Goal: Task Accomplishment & Management: Manage account settings

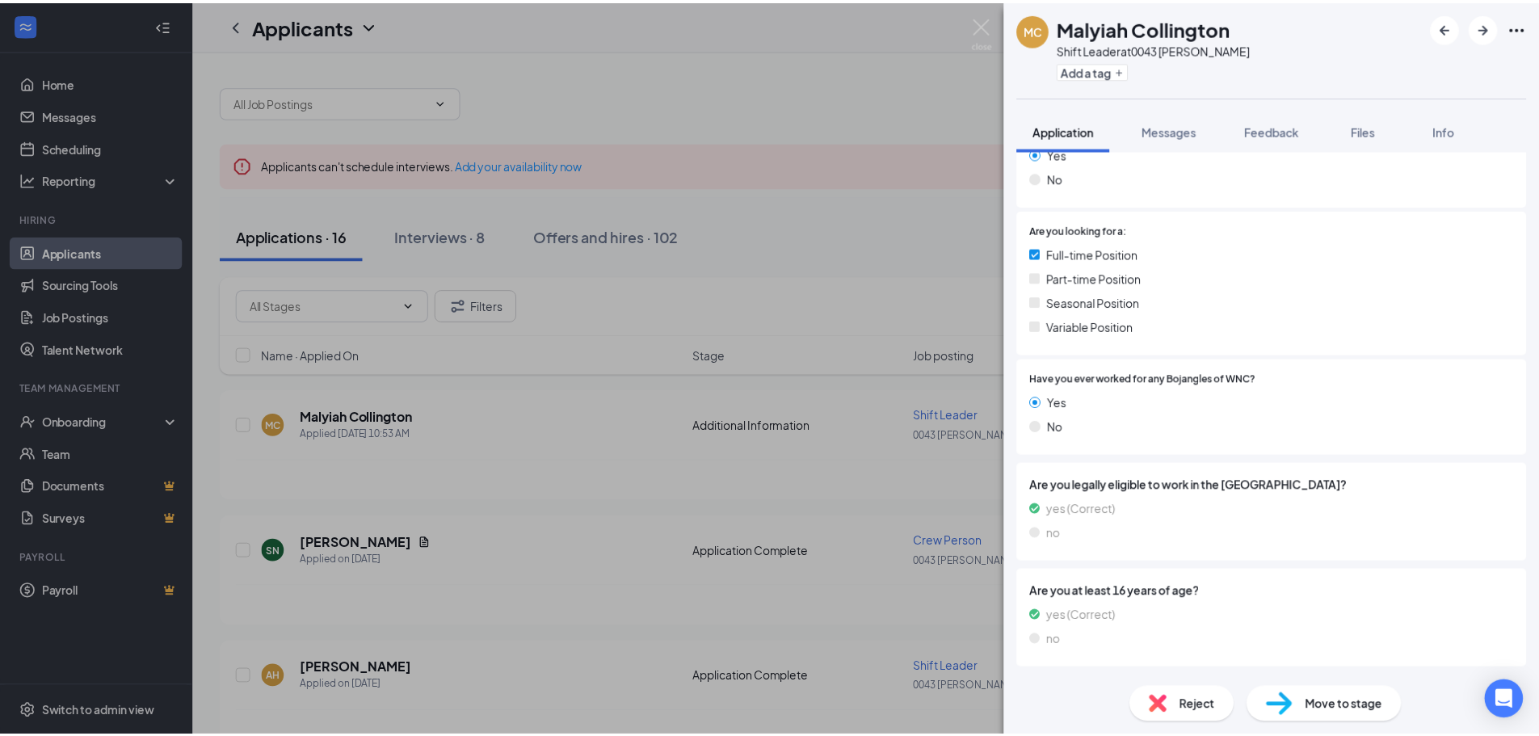
scroll to position [353, 0]
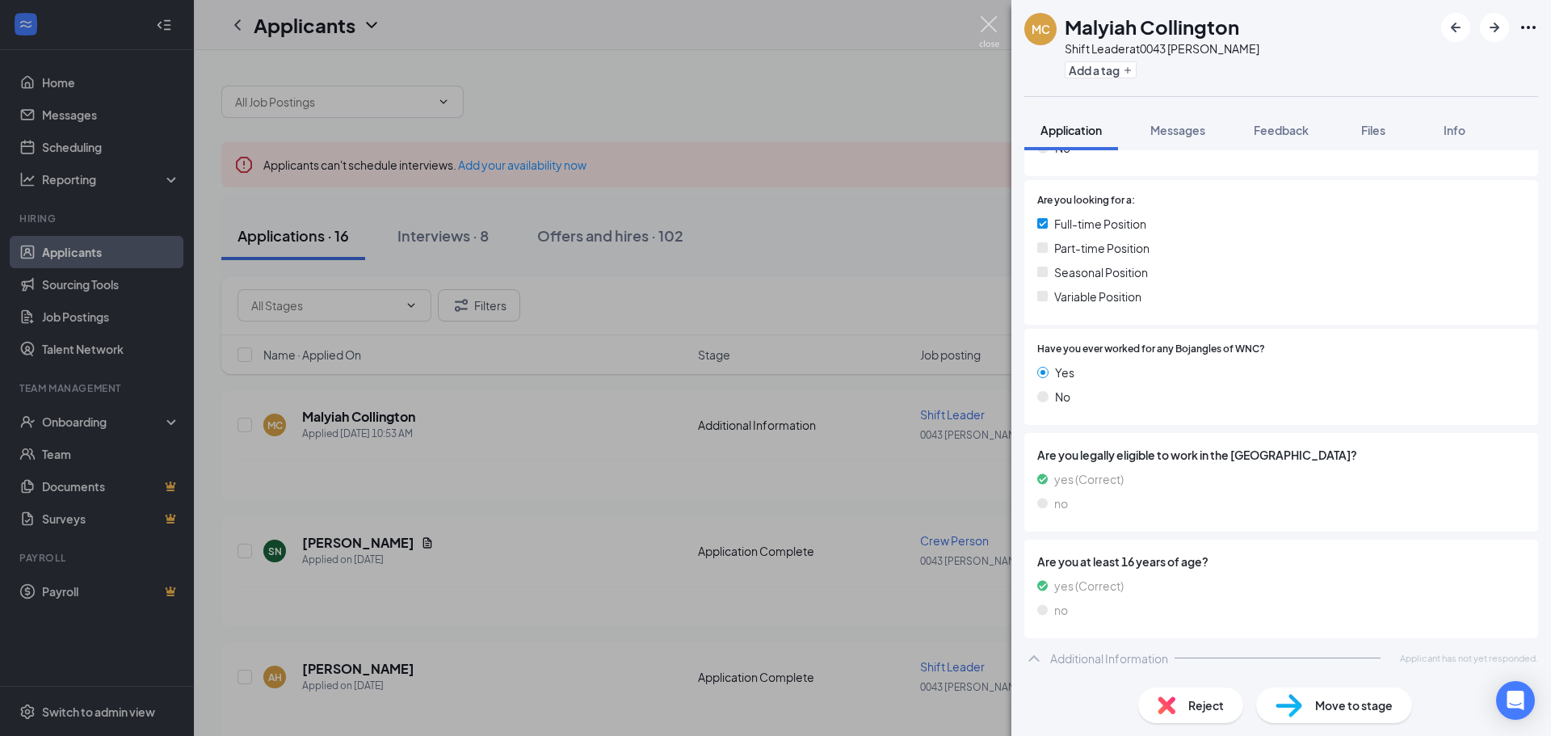
click at [989, 31] on img at bounding box center [989, 32] width 20 height 32
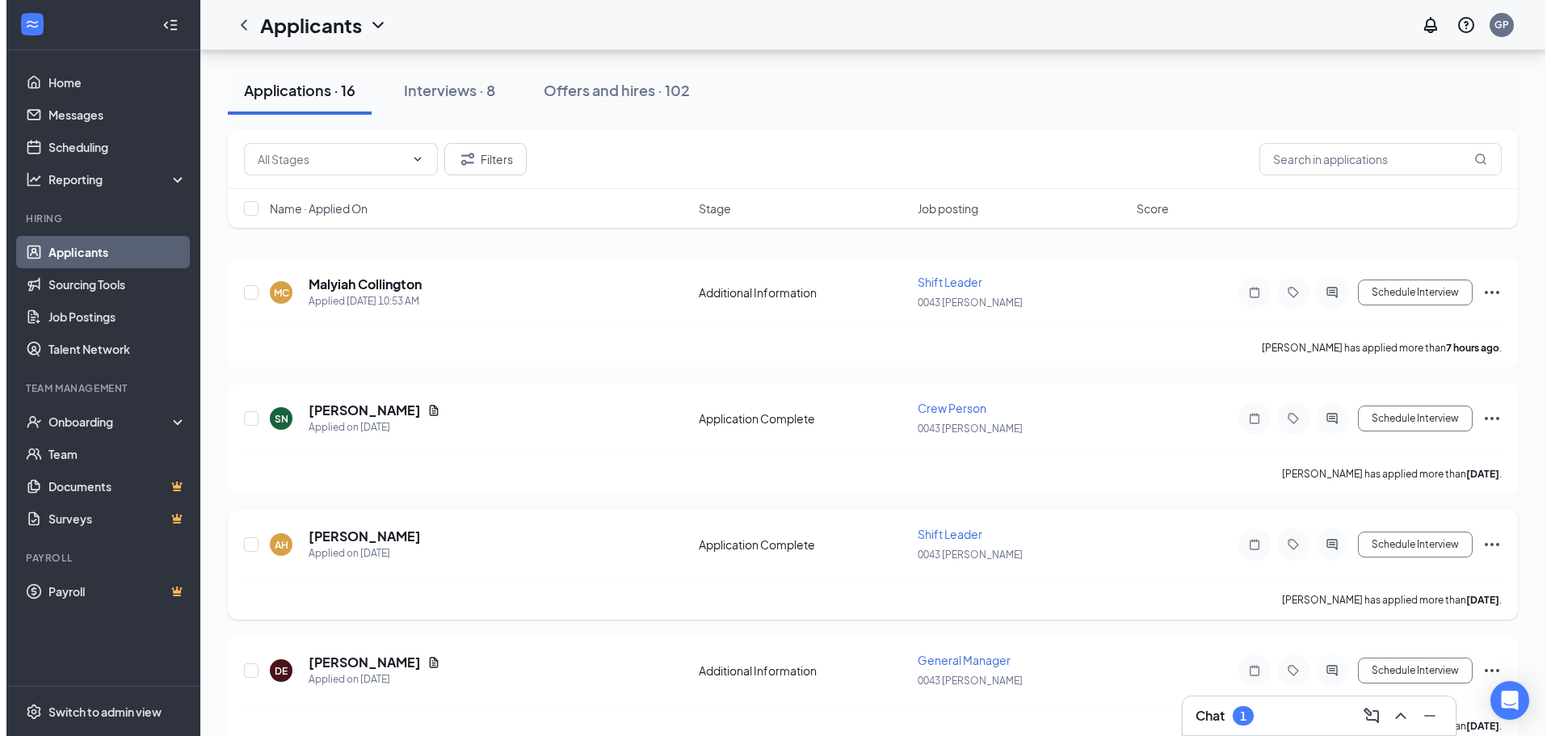
scroll to position [162, 0]
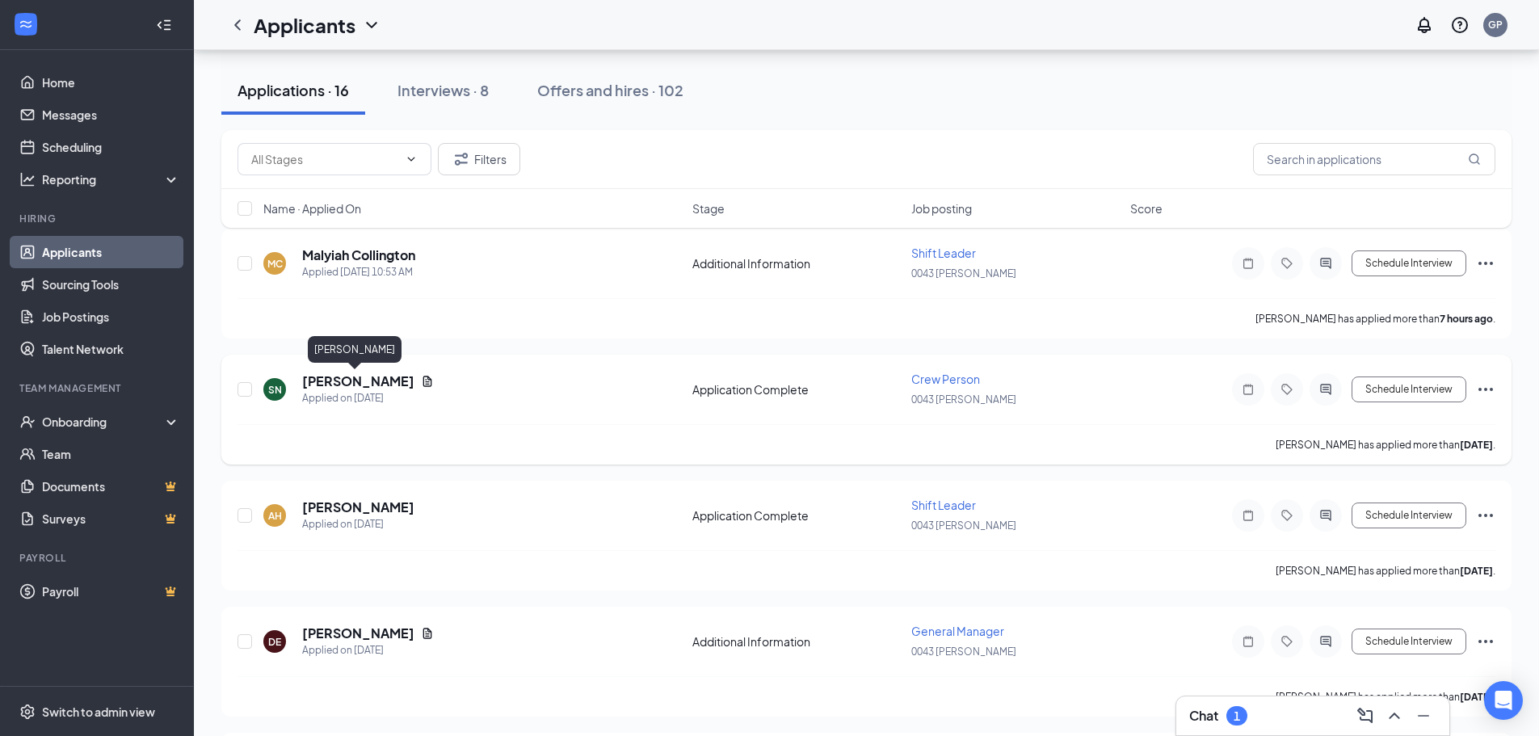
click at [357, 377] on h5 "[PERSON_NAME]" at bounding box center [358, 381] width 112 height 18
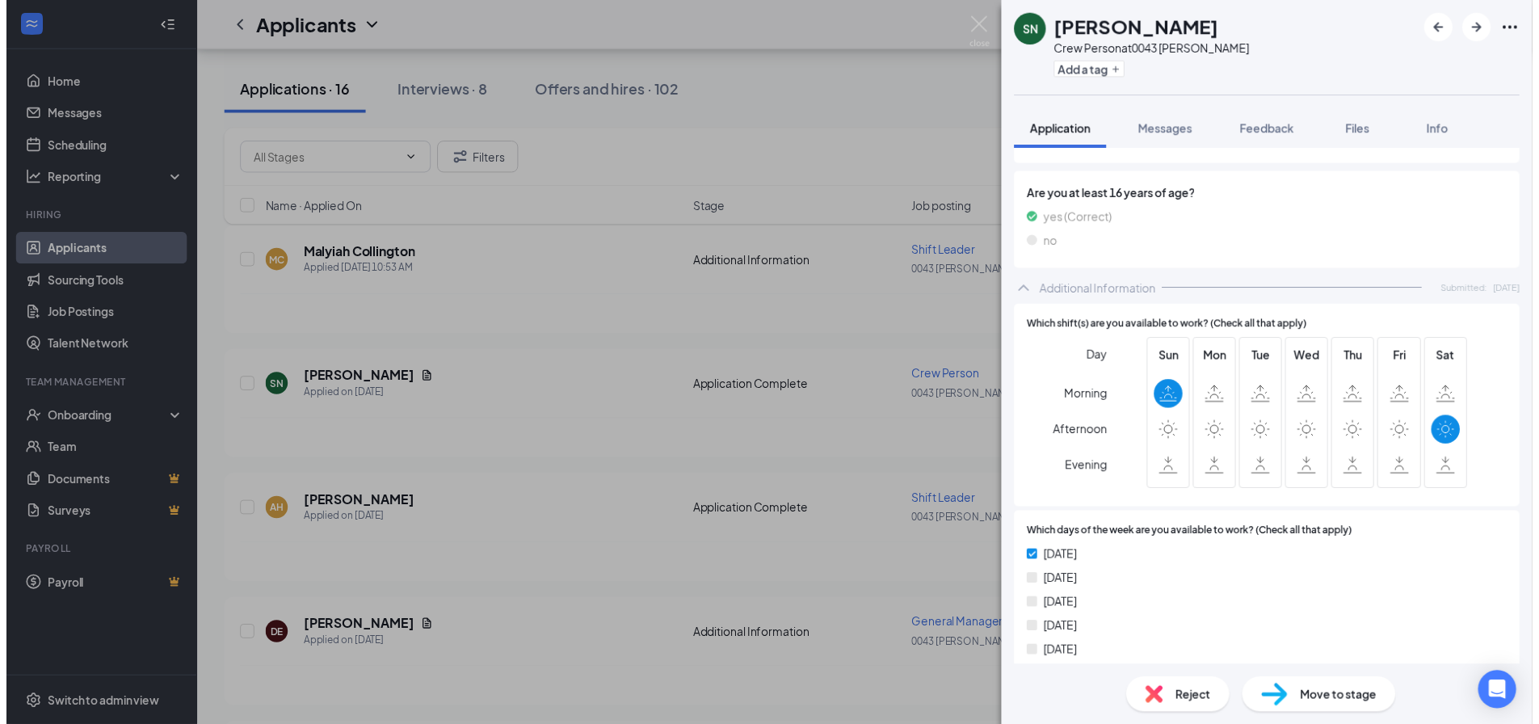
scroll to position [808, 0]
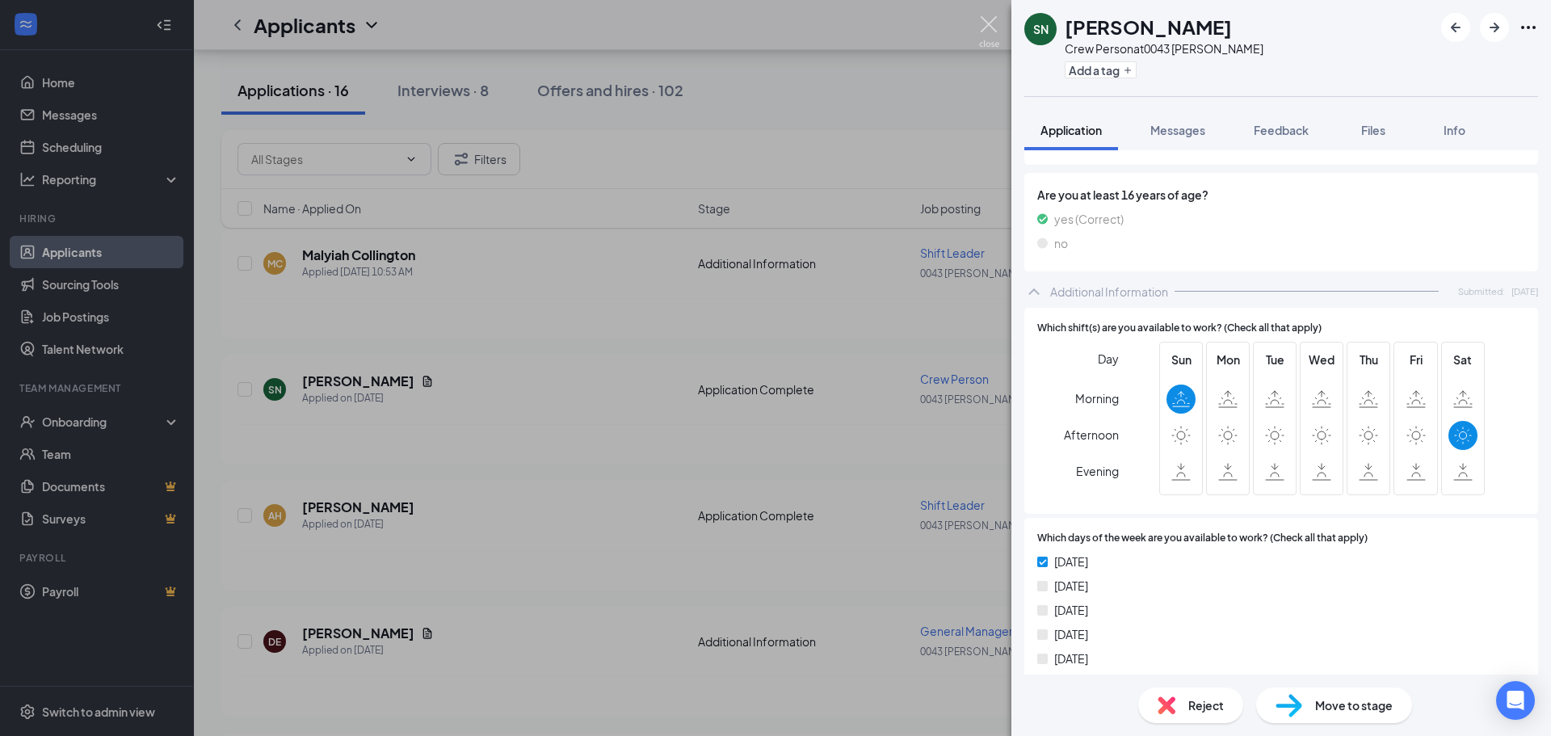
click at [987, 22] on img at bounding box center [989, 32] width 20 height 32
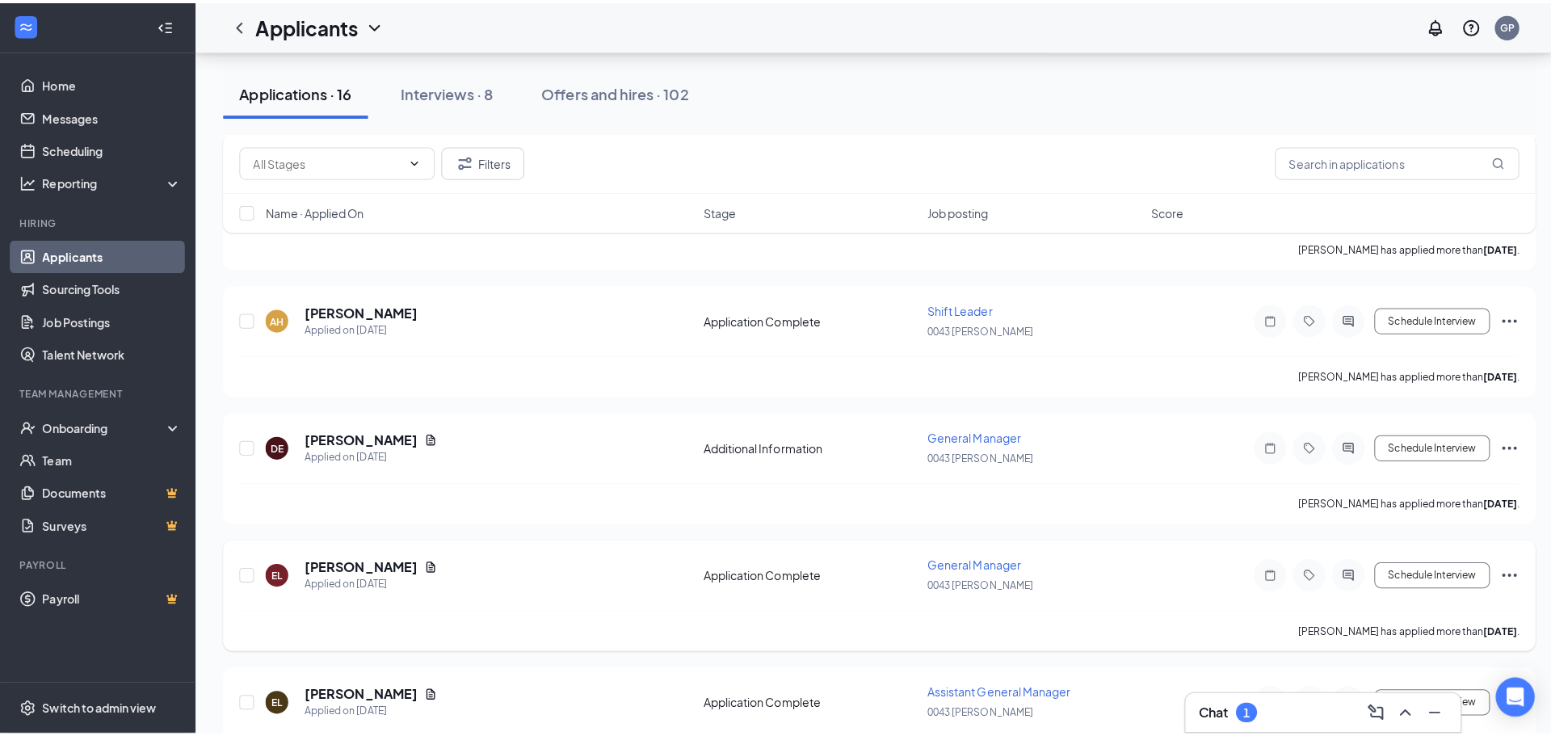
scroll to position [323, 0]
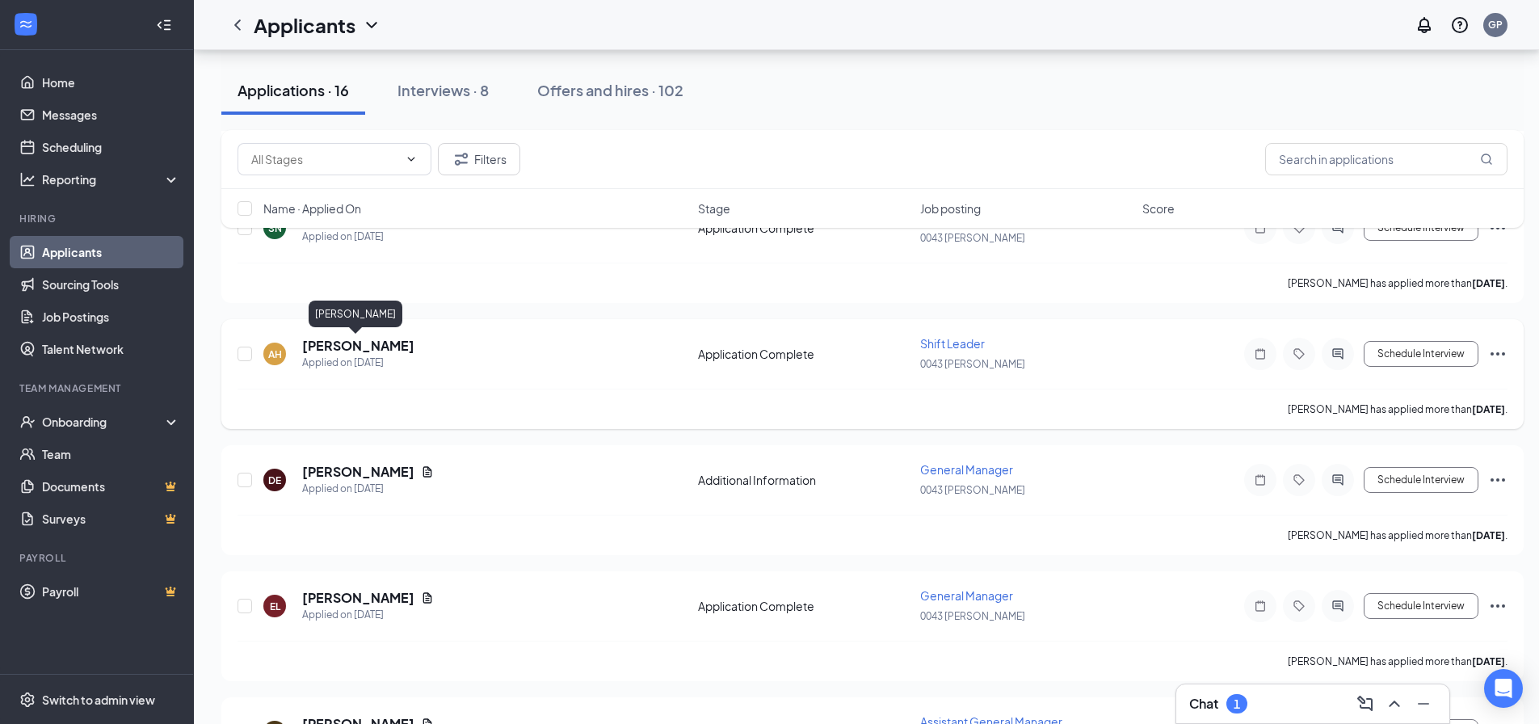
click at [348, 344] on h5 "[PERSON_NAME]" at bounding box center [358, 346] width 112 height 18
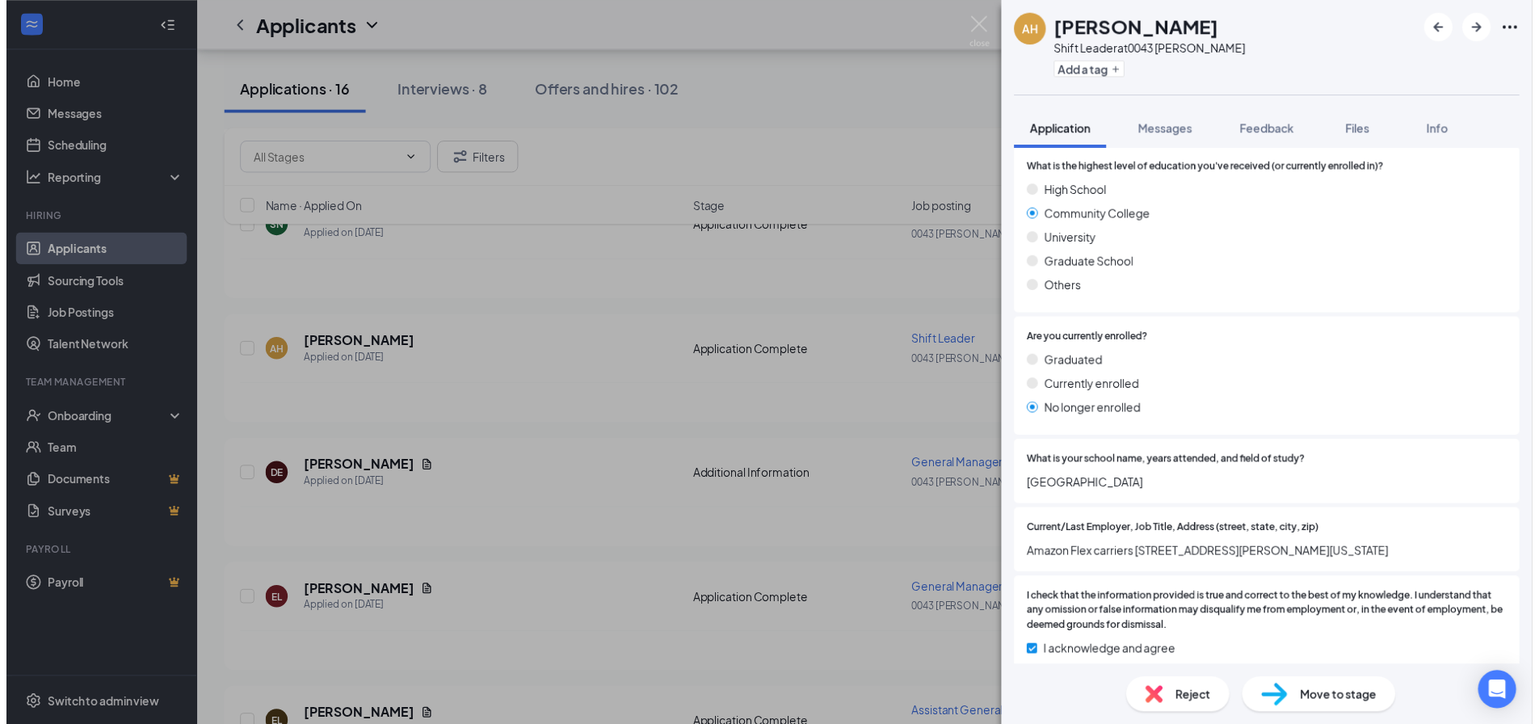
scroll to position [1475, 0]
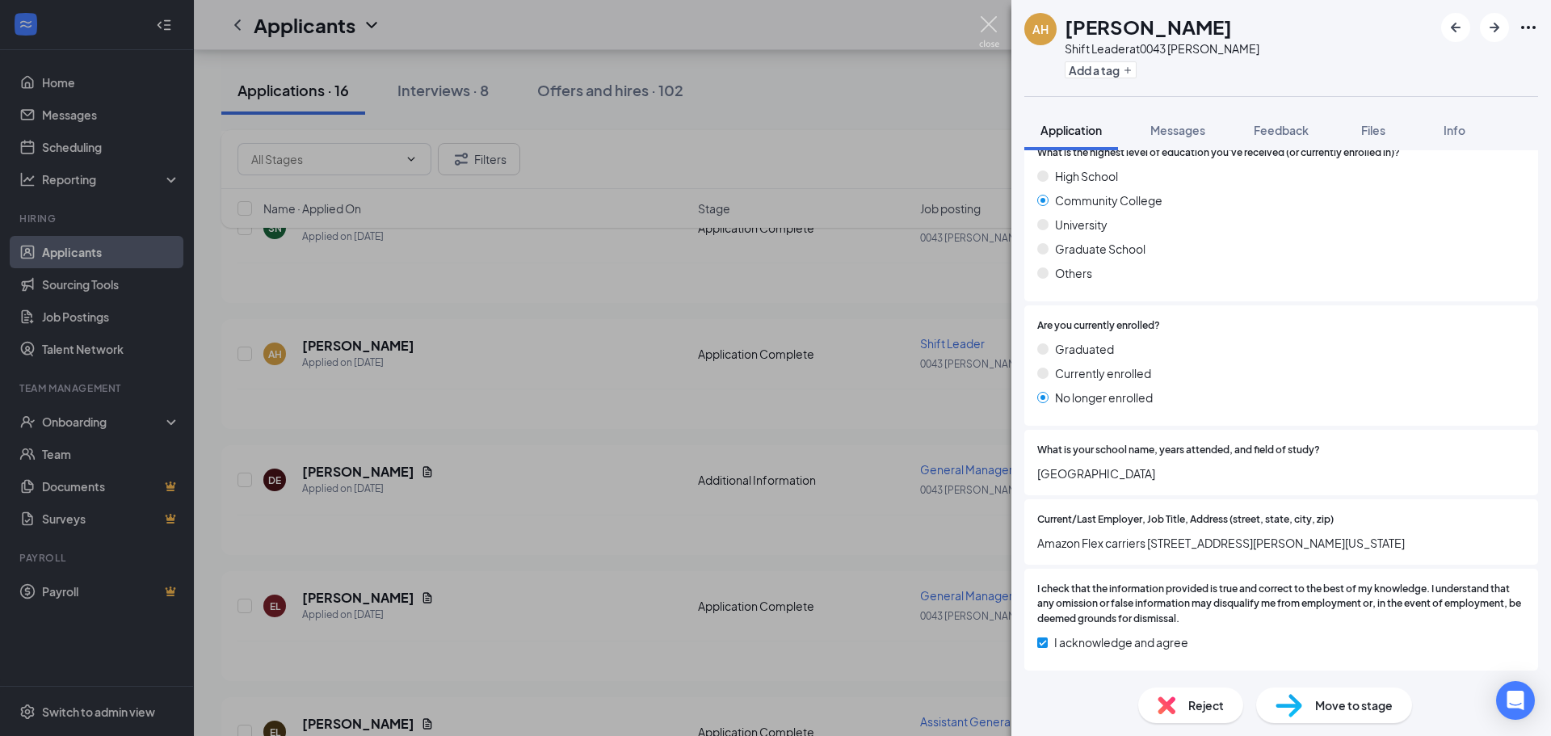
click at [987, 32] on img at bounding box center [989, 32] width 20 height 32
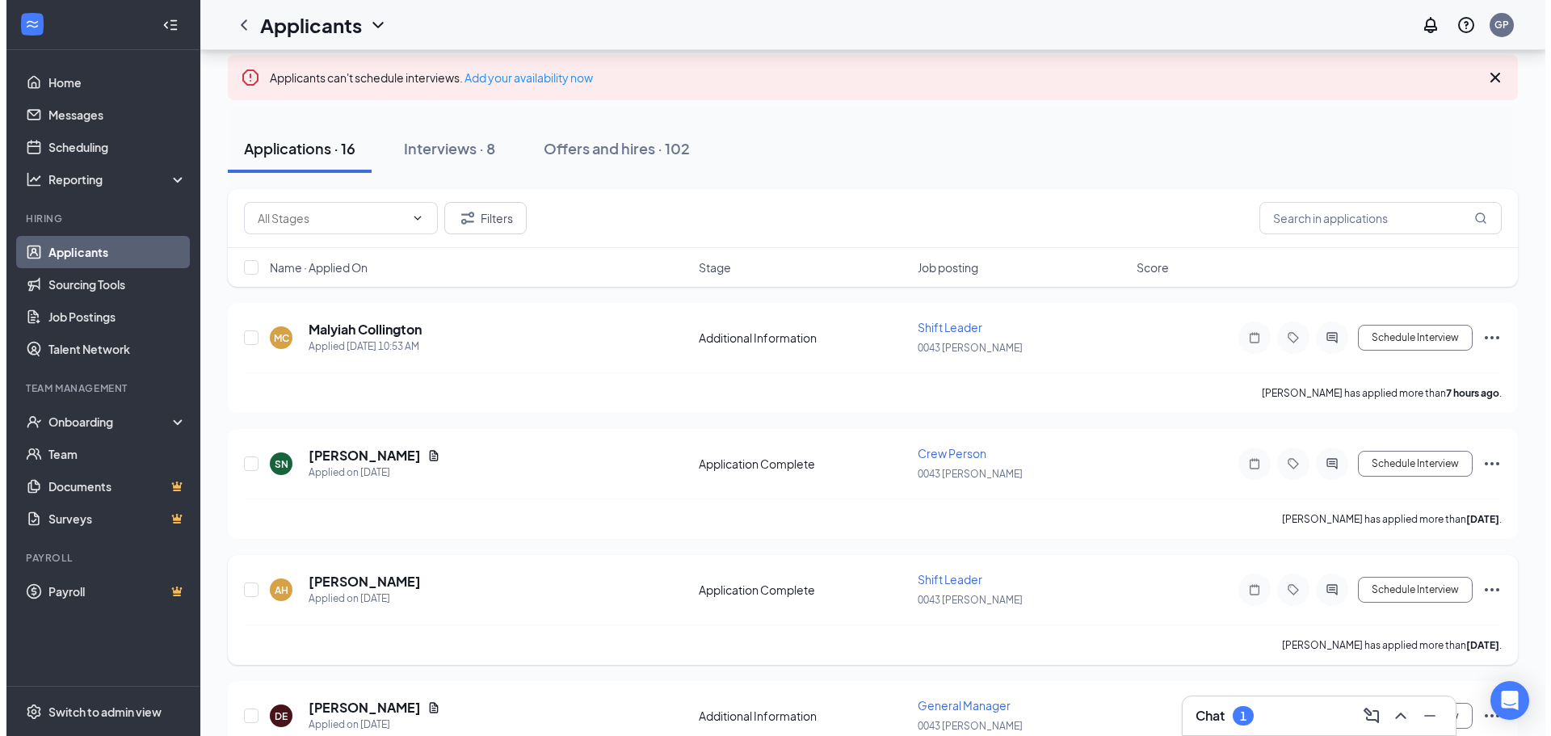
scroll to position [81, 0]
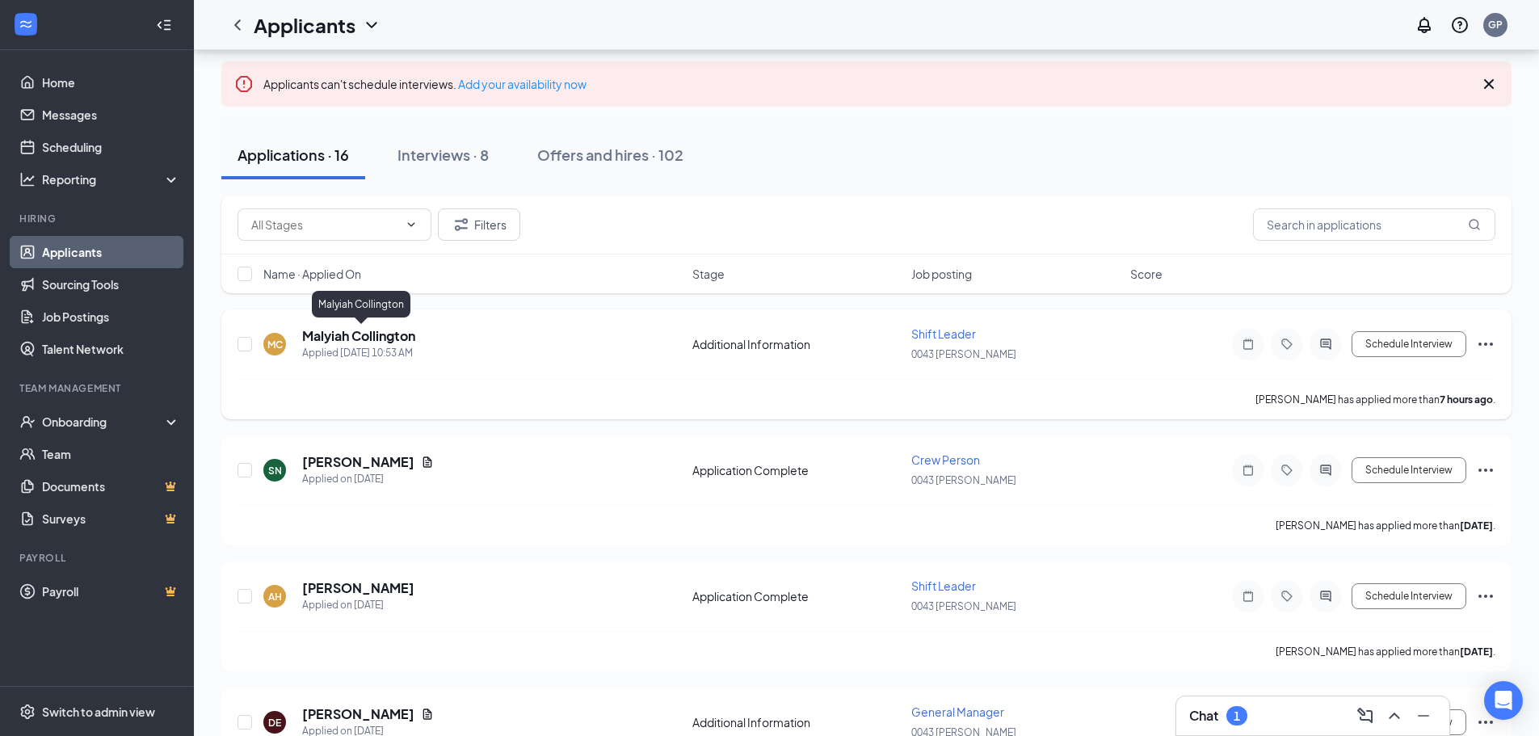
click at [382, 341] on h5 "Malyiah Collington" at bounding box center [358, 336] width 113 height 18
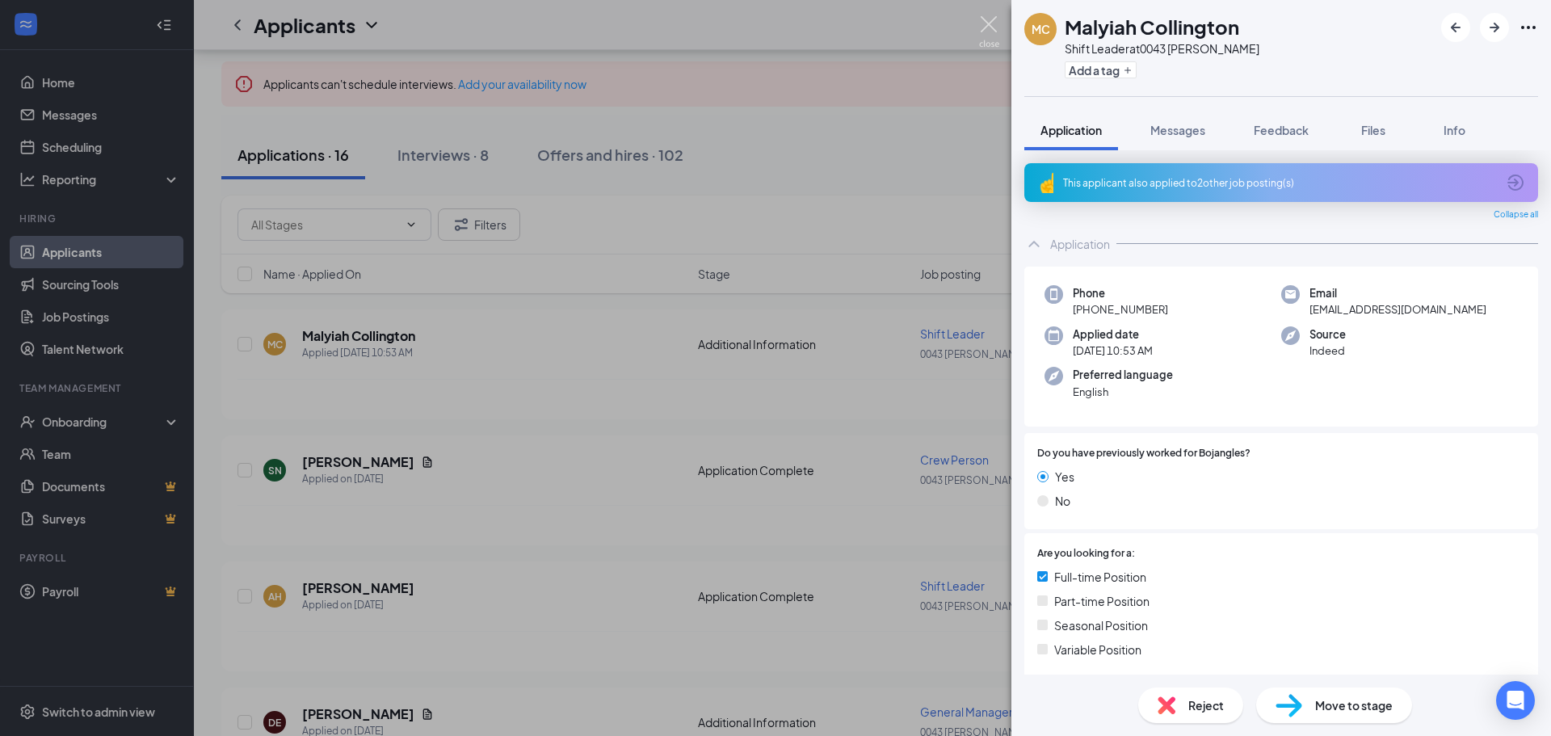
click at [982, 27] on img at bounding box center [989, 32] width 20 height 32
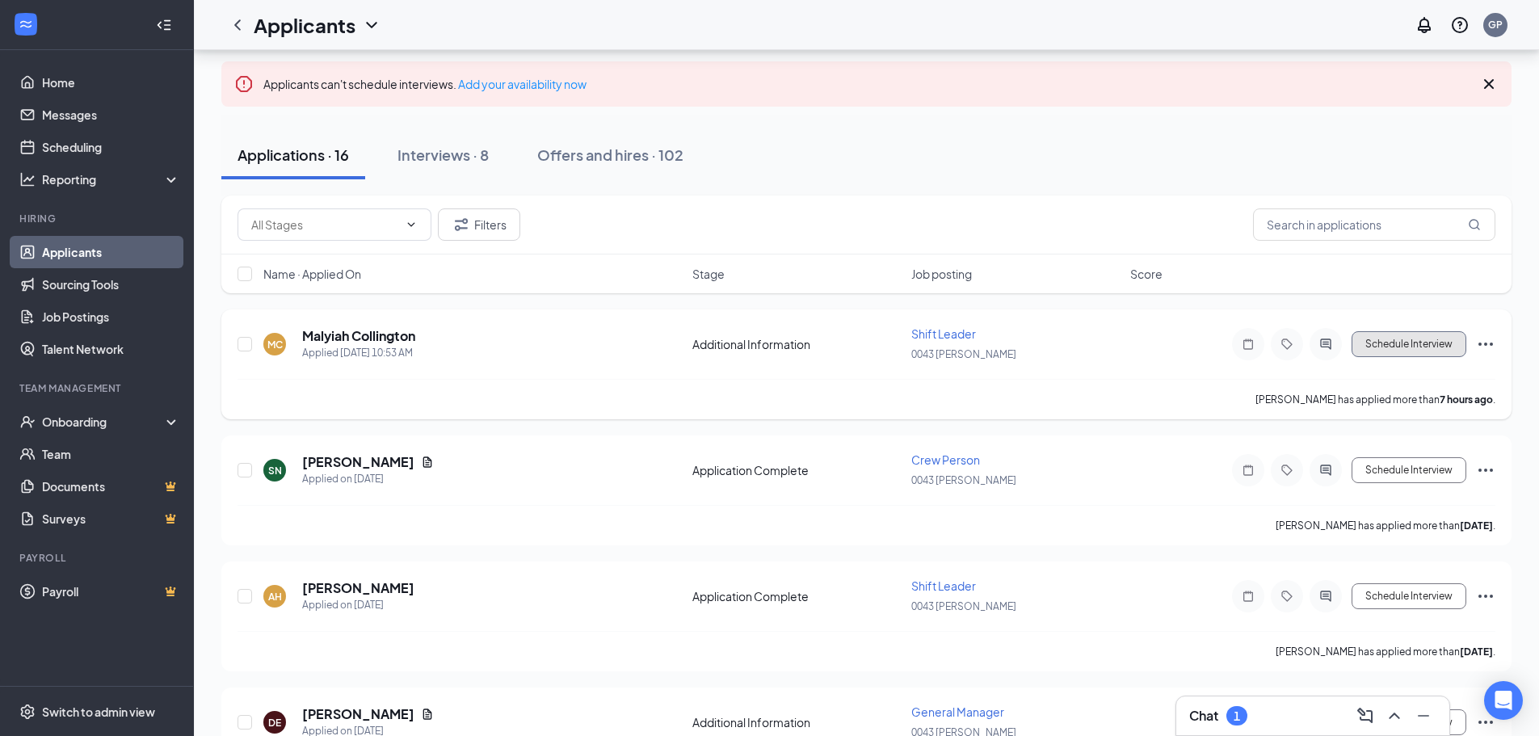
click at [1388, 344] on button "Schedule Interview" at bounding box center [1409, 344] width 115 height 26
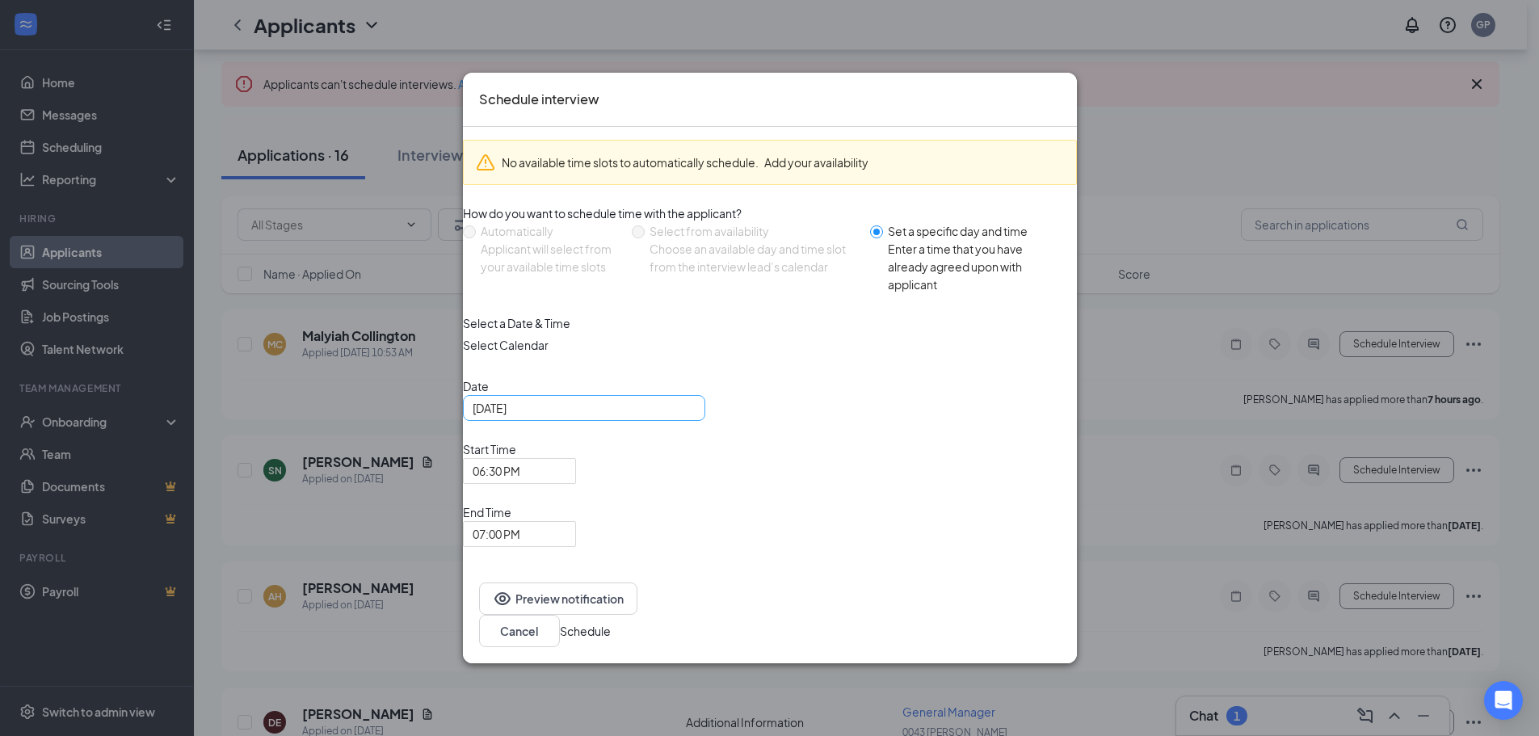
click at [696, 417] on div "[DATE]" at bounding box center [584, 408] width 223 height 18
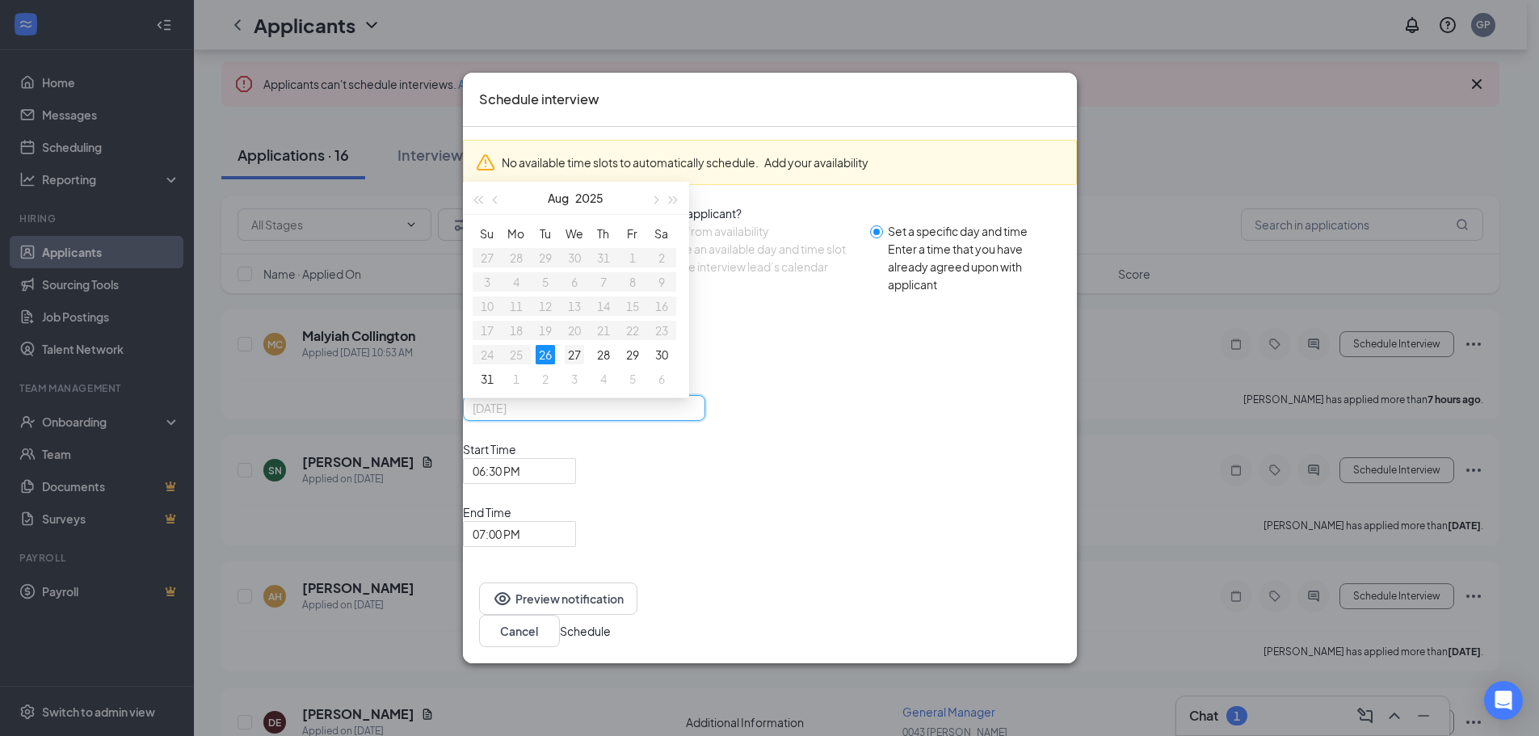
type input "[DATE]"
click at [584, 364] on div "27" at bounding box center [574, 354] width 19 height 19
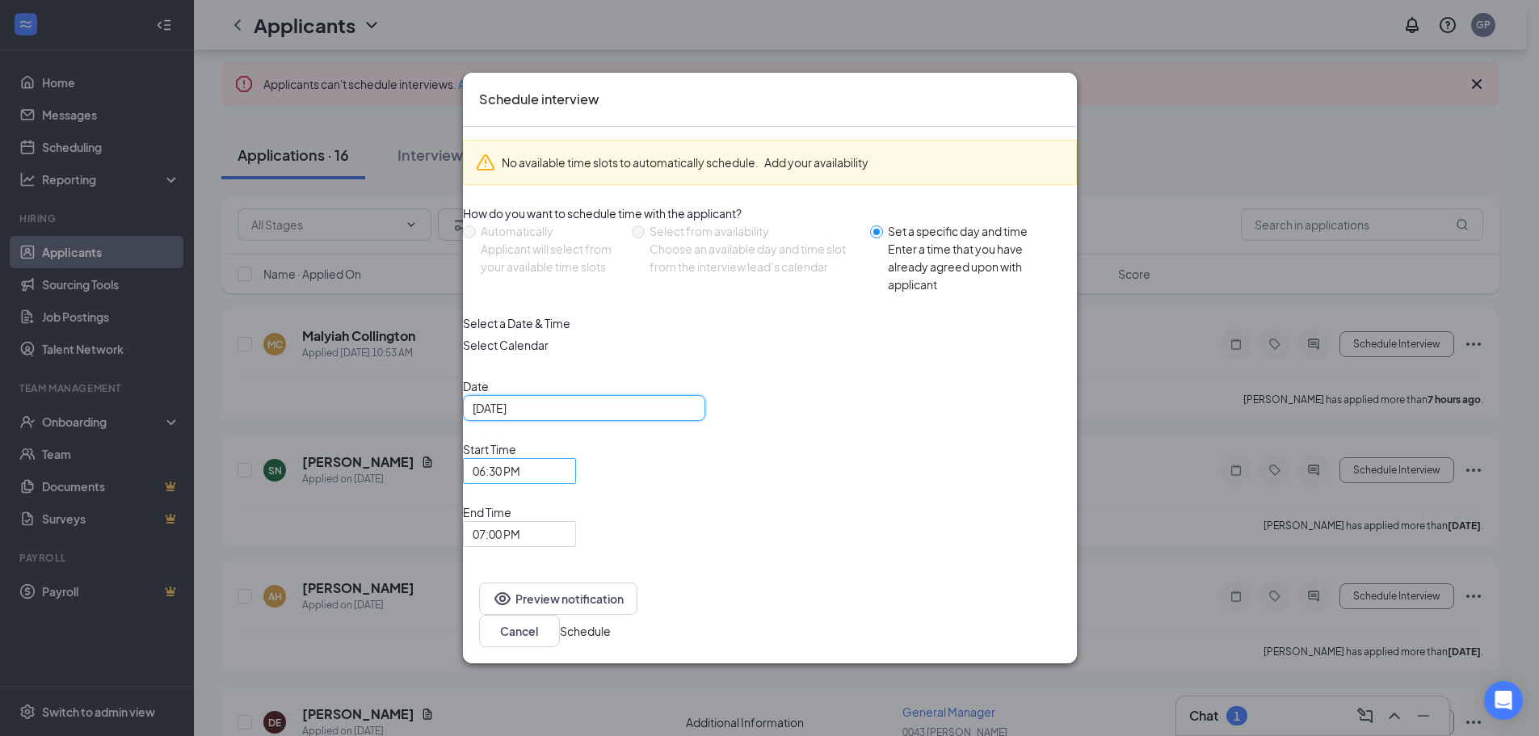
click at [576, 484] on div "06:30 PM" at bounding box center [519, 471] width 113 height 26
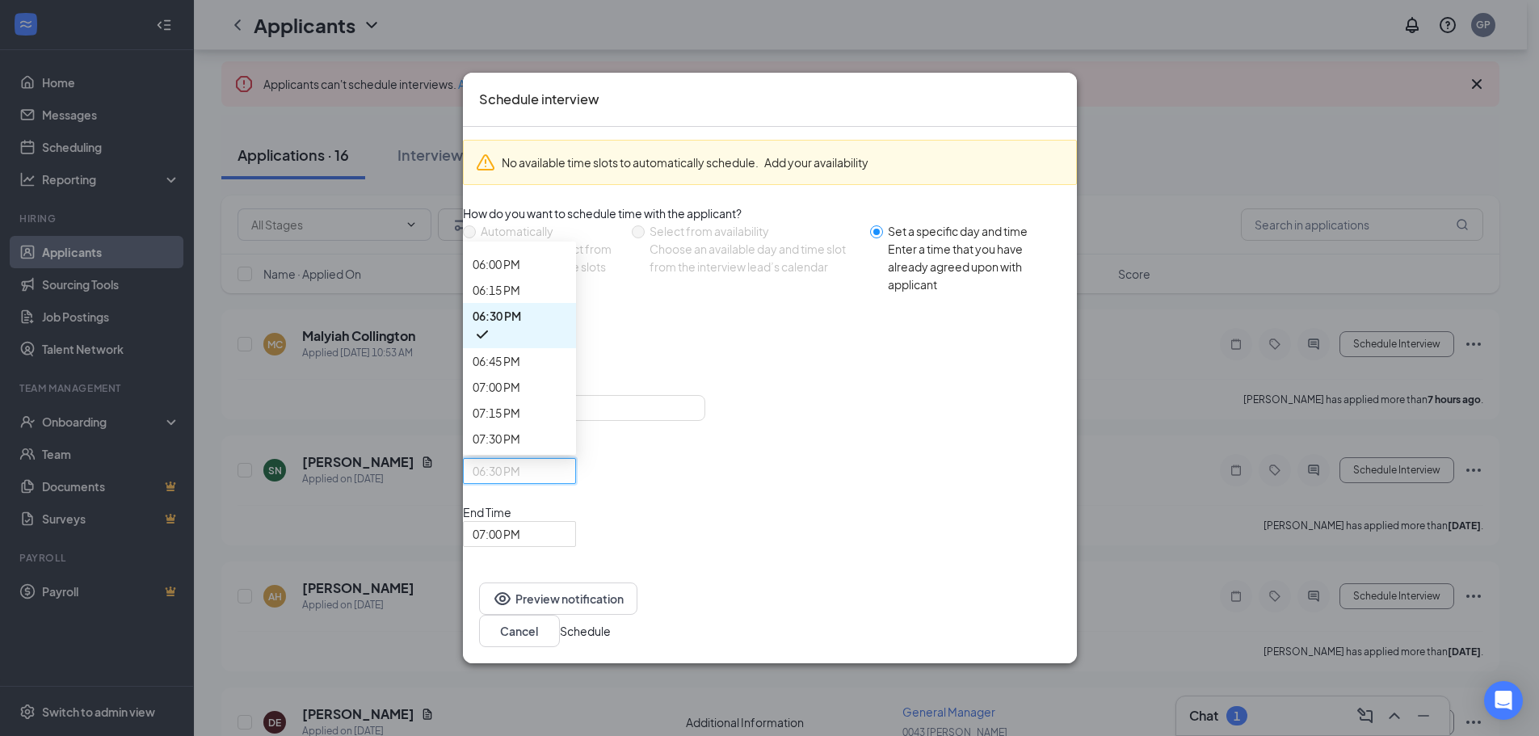
click at [566, 522] on span "07:00 PM" at bounding box center [520, 534] width 94 height 24
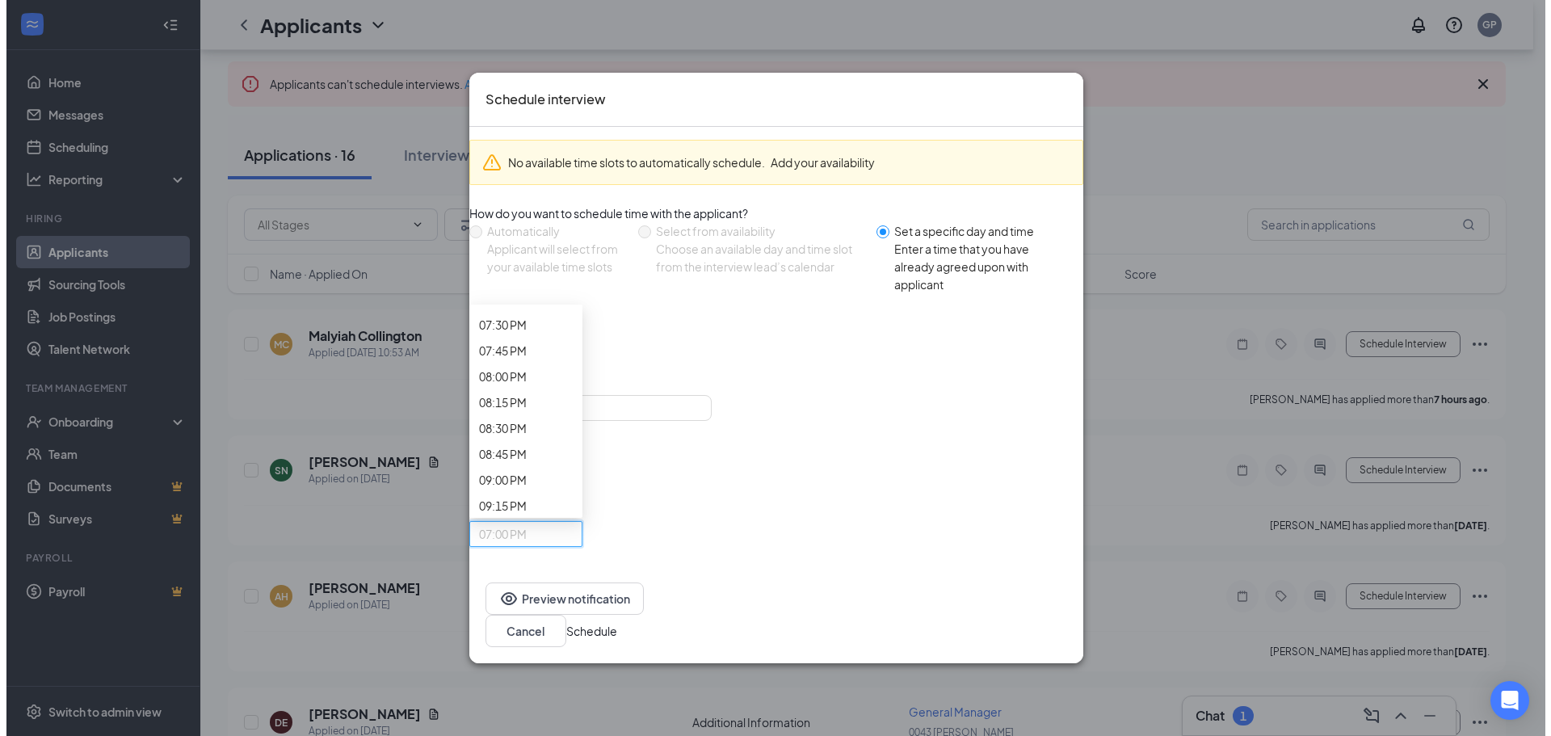
scroll to position [2010, 0]
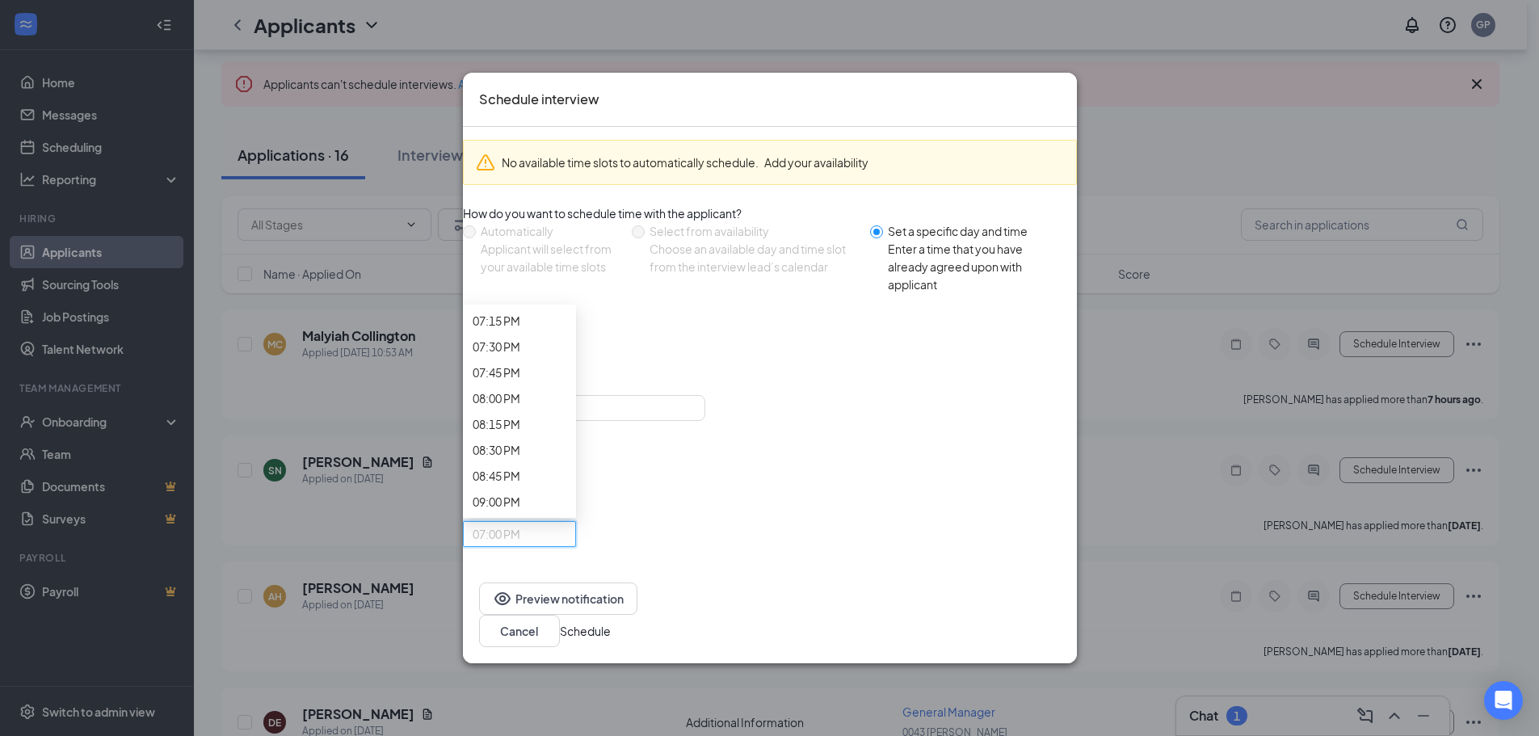
click at [611, 622] on button "Schedule" at bounding box center [585, 631] width 51 height 18
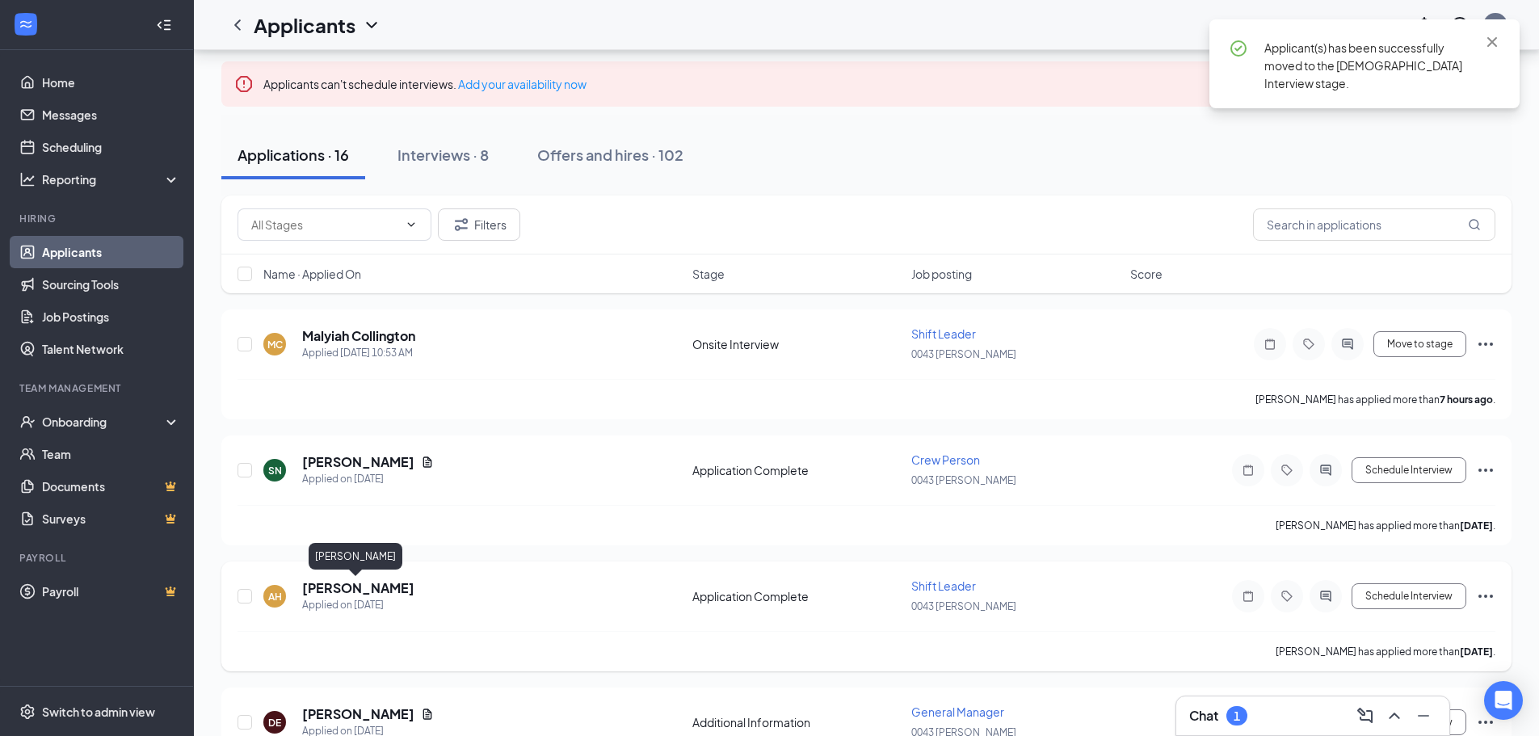
click at [364, 591] on h5 "[PERSON_NAME]" at bounding box center [358, 588] width 112 height 18
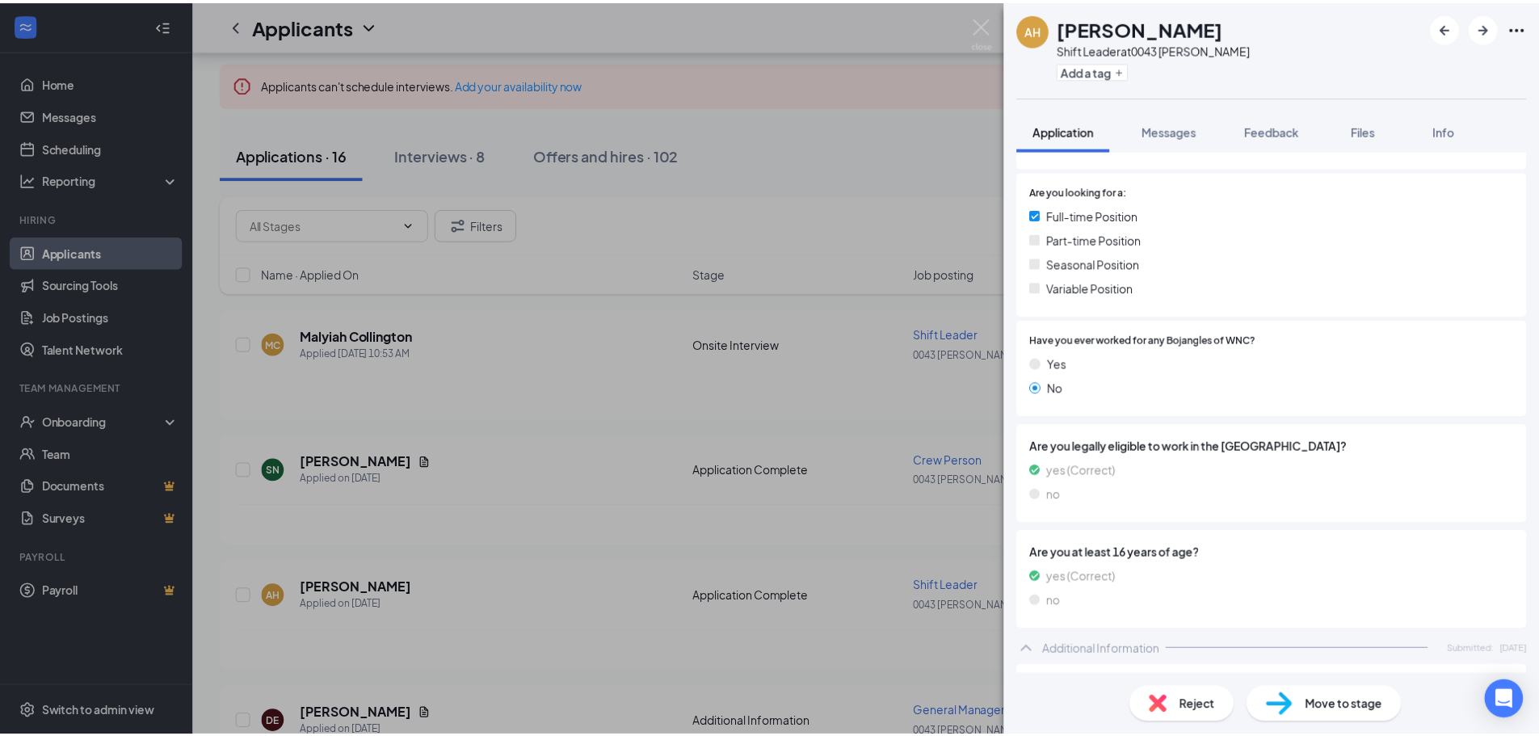
scroll to position [81, 0]
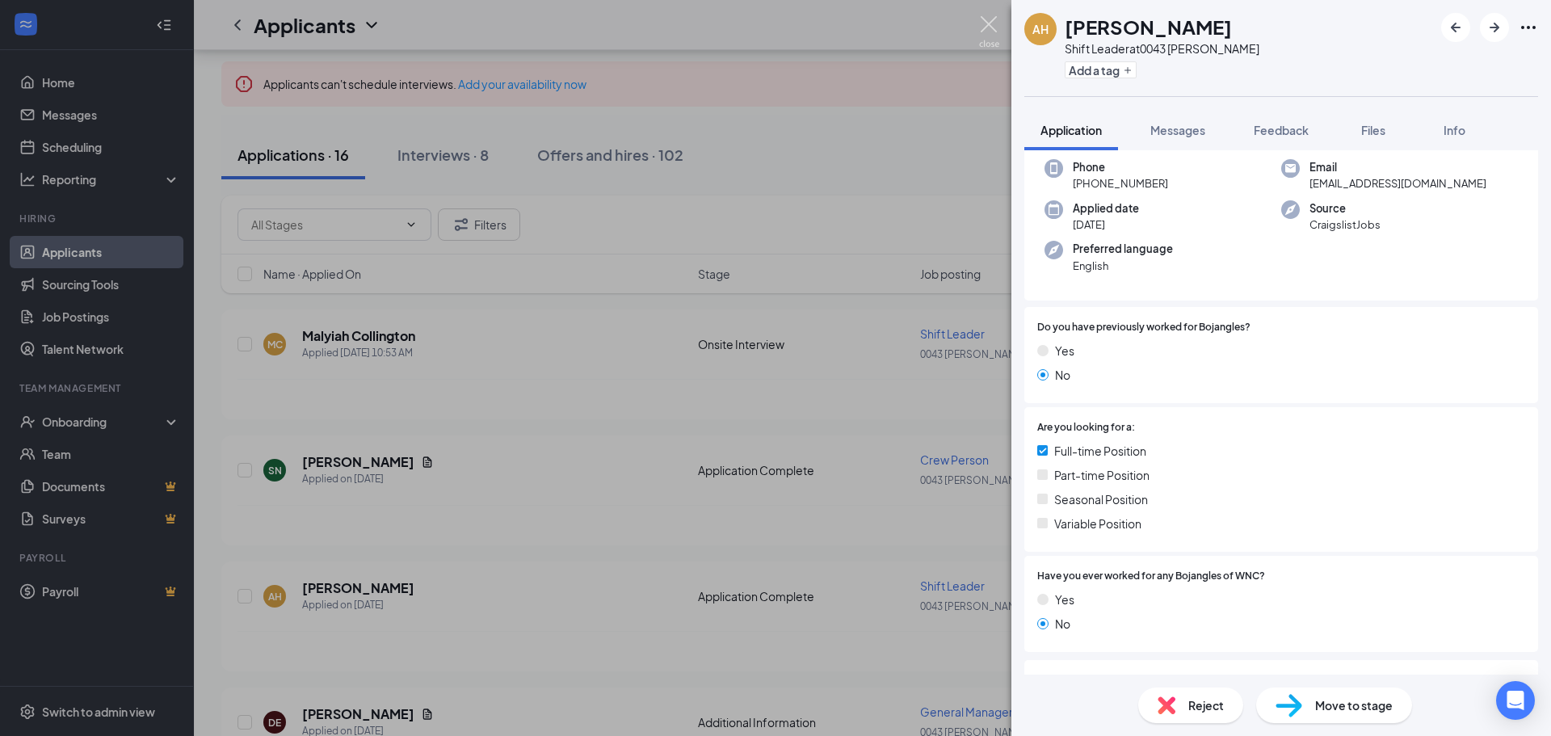
click at [988, 32] on img at bounding box center [989, 32] width 20 height 32
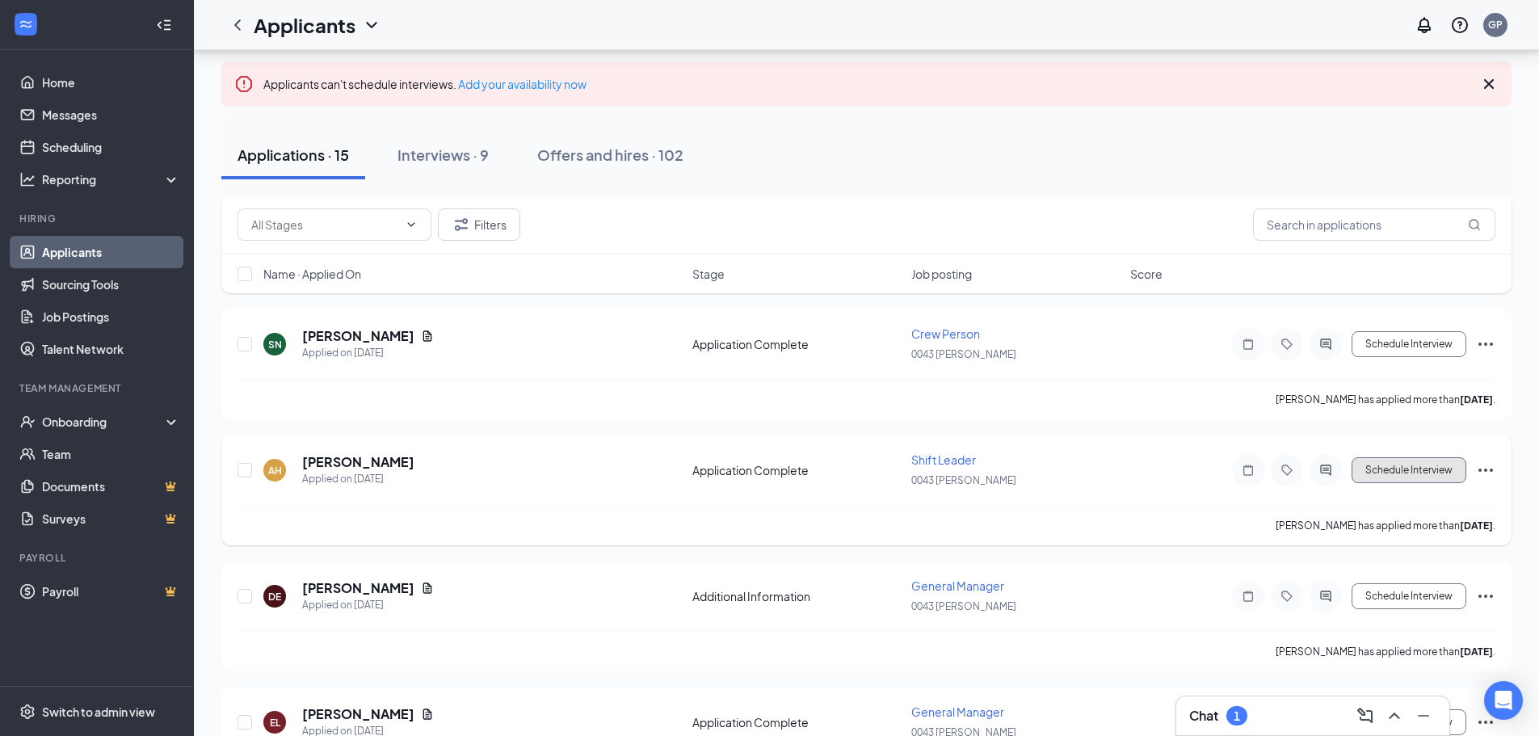
click at [1437, 477] on button "Schedule Interview" at bounding box center [1409, 470] width 115 height 26
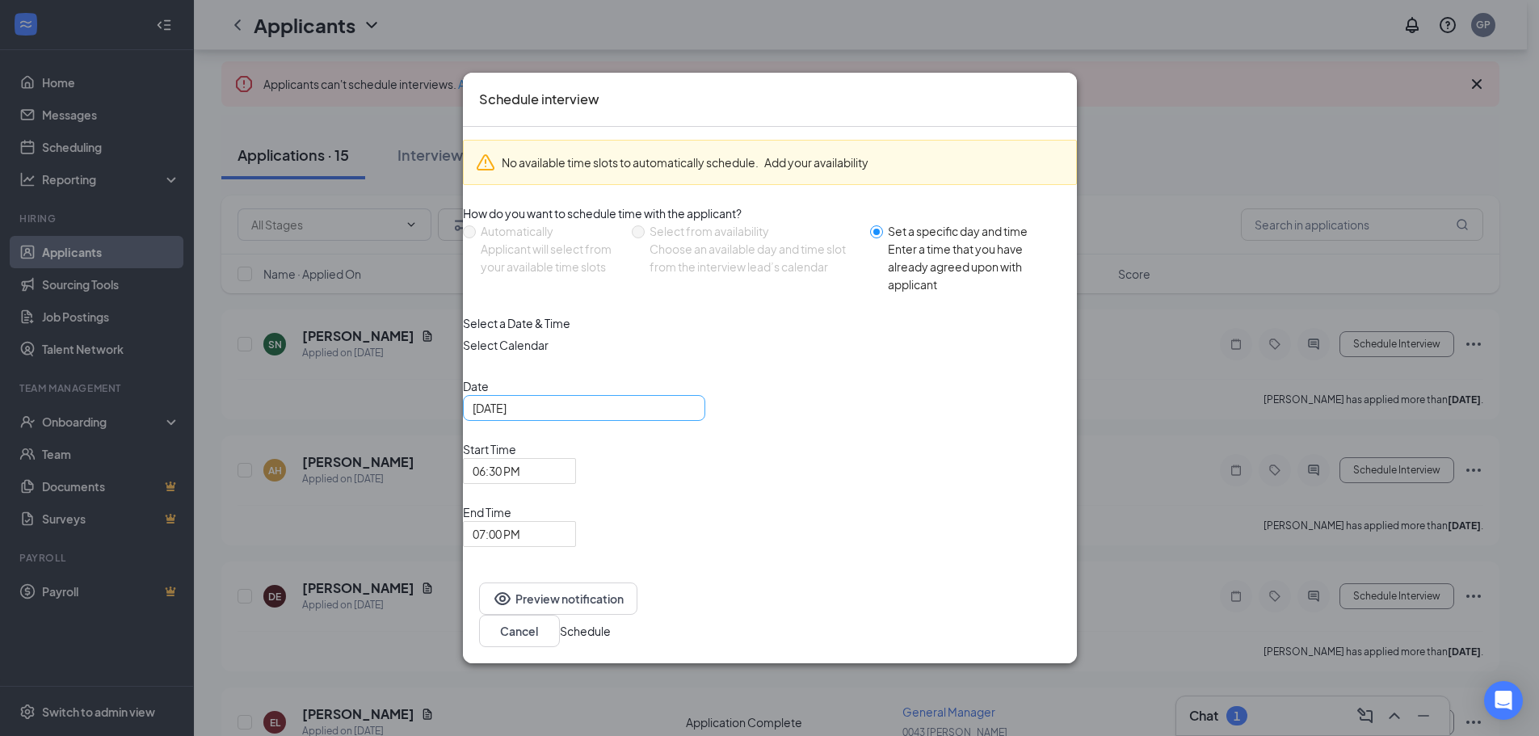
click at [696, 417] on div "[DATE]" at bounding box center [584, 408] width 223 height 18
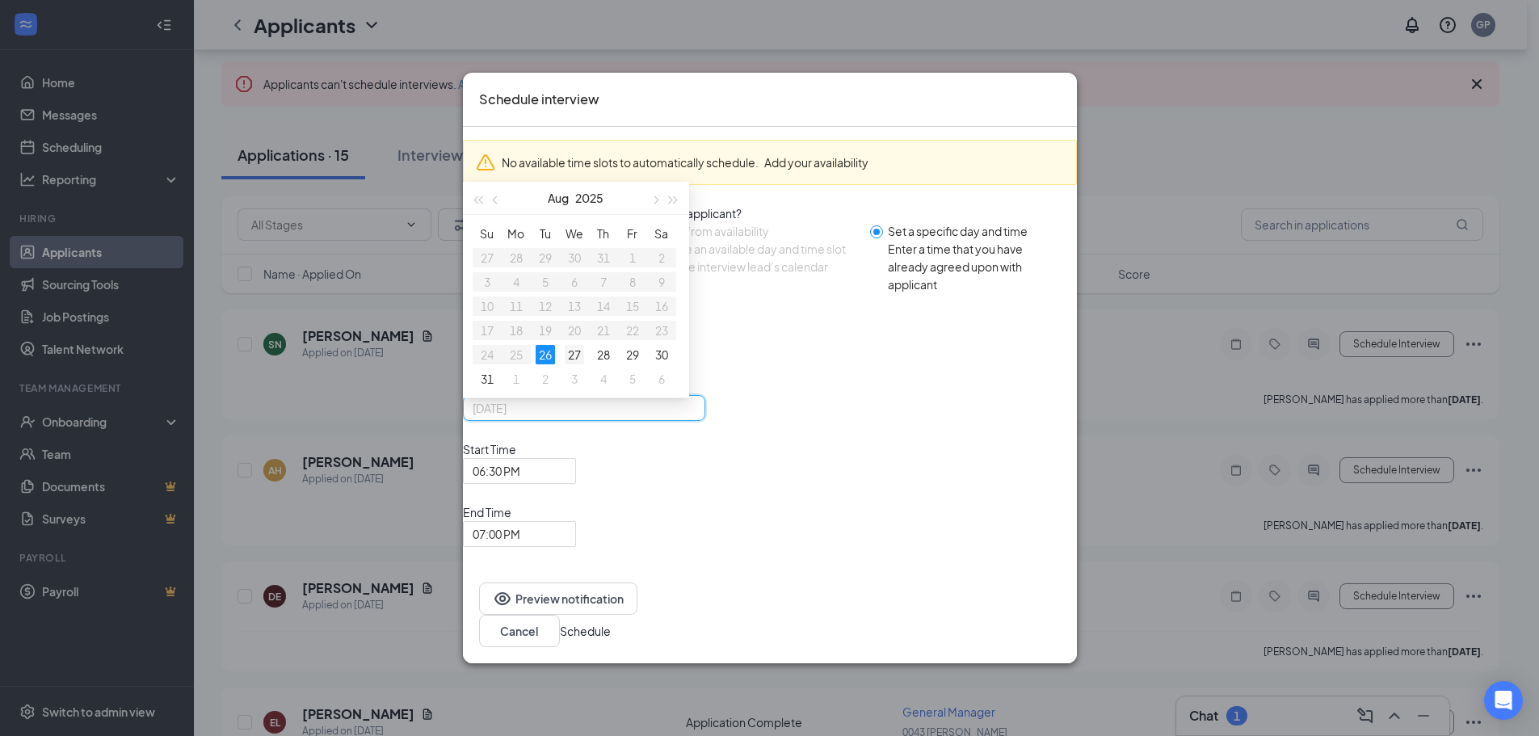
type input "[DATE]"
click at [584, 364] on div "27" at bounding box center [574, 354] width 19 height 19
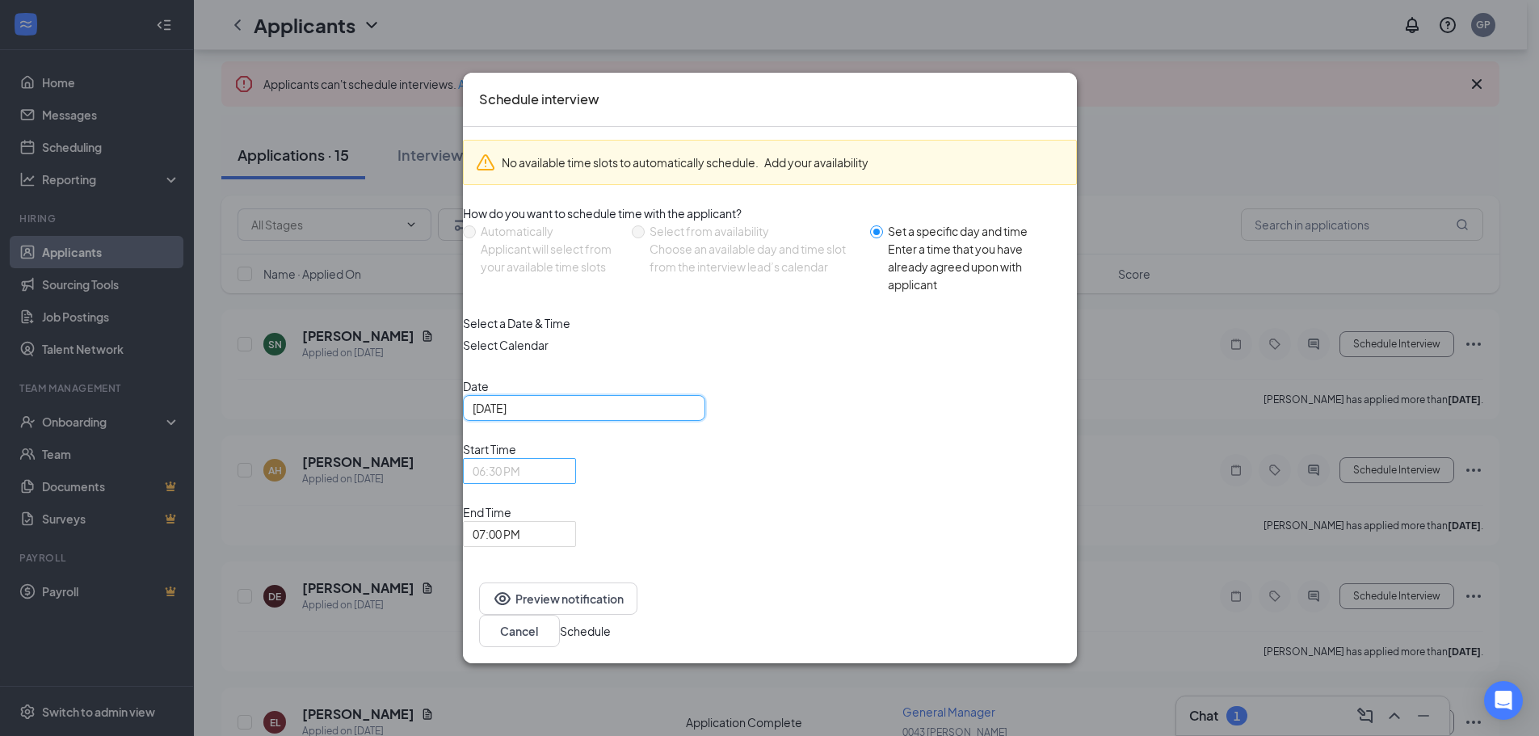
click at [566, 483] on span "06:30 PM" at bounding box center [520, 471] width 94 height 24
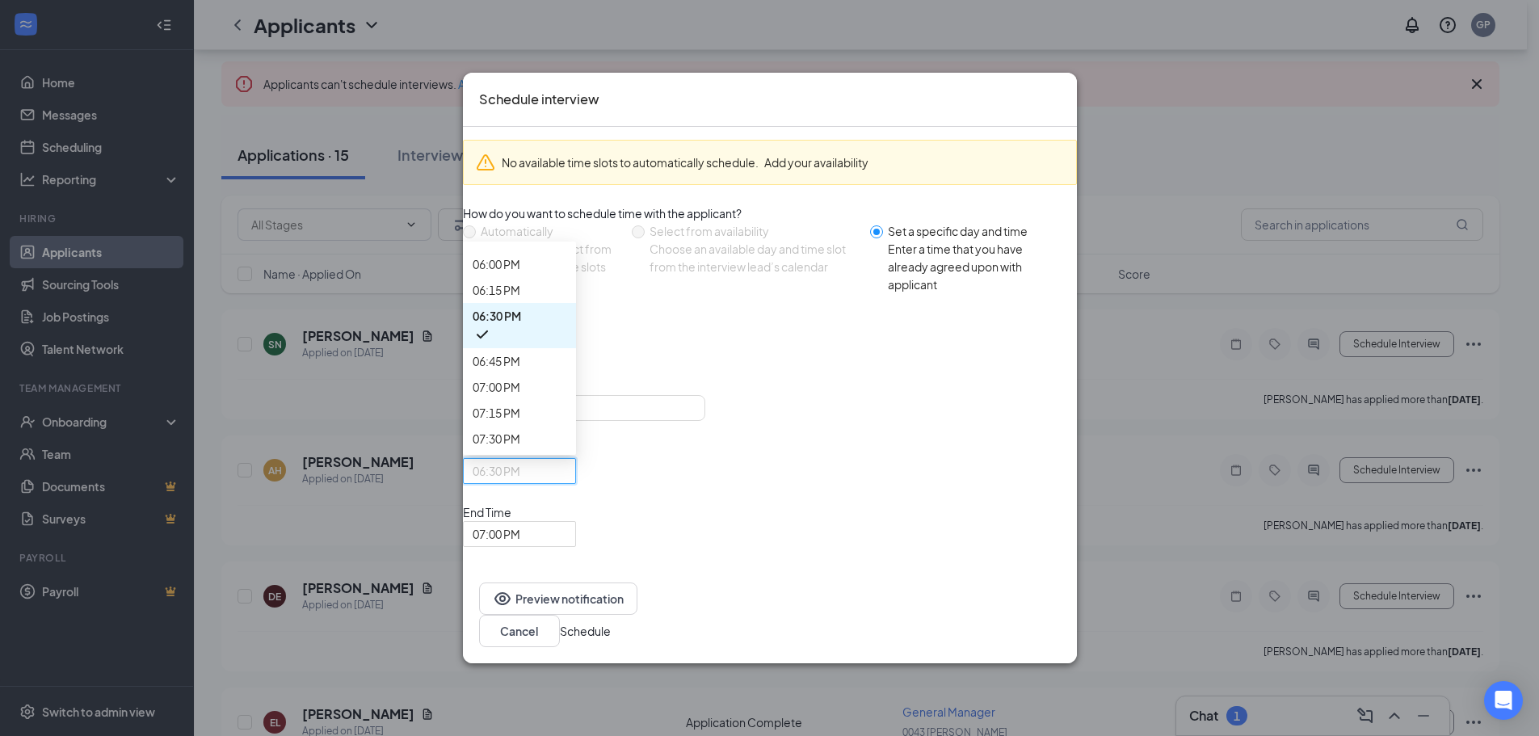
scroll to position [1936, 0]
click at [566, 522] on span "07:00 PM" at bounding box center [520, 534] width 94 height 24
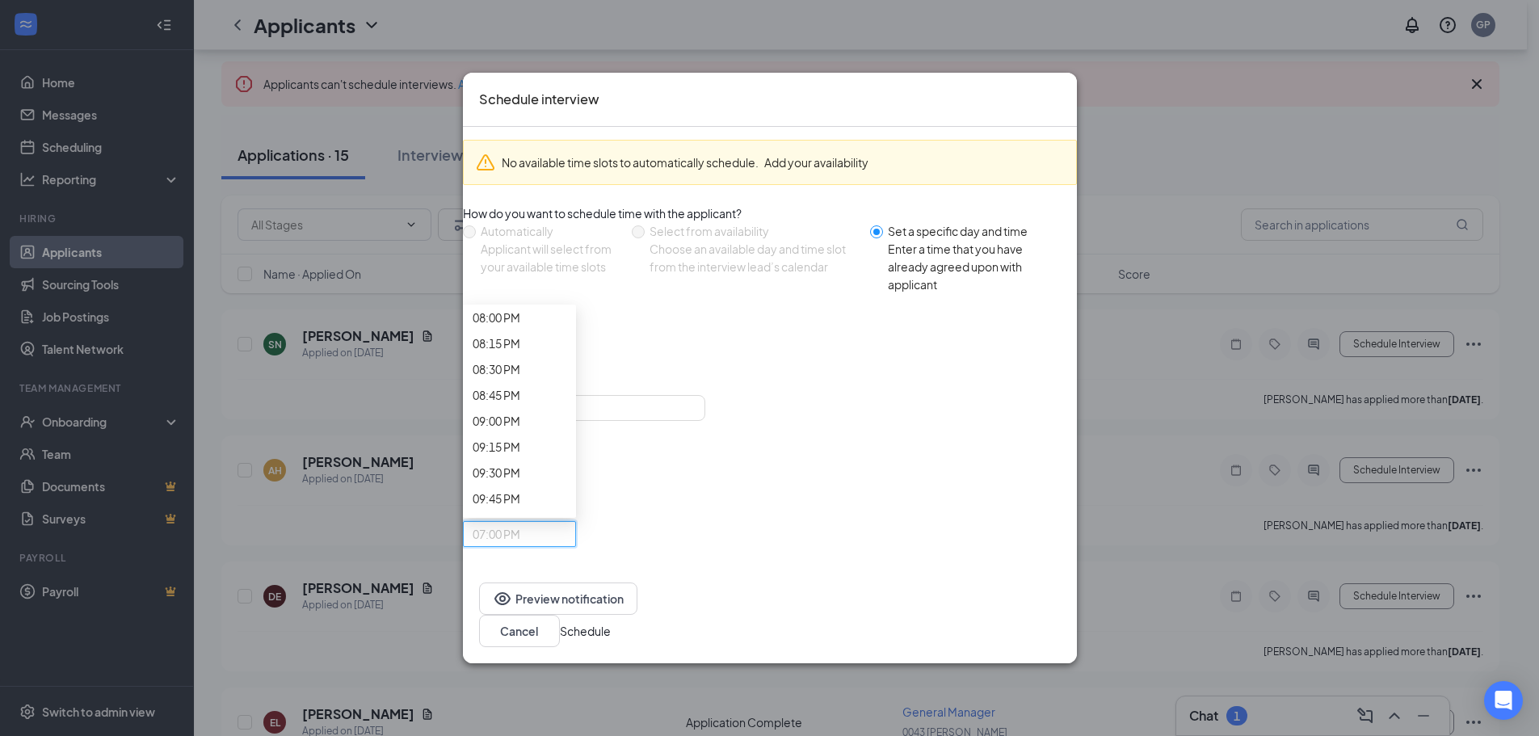
scroll to position [2010, 0]
click at [611, 622] on button "Schedule" at bounding box center [585, 631] width 51 height 18
